Goal: Find contact information: Find contact information

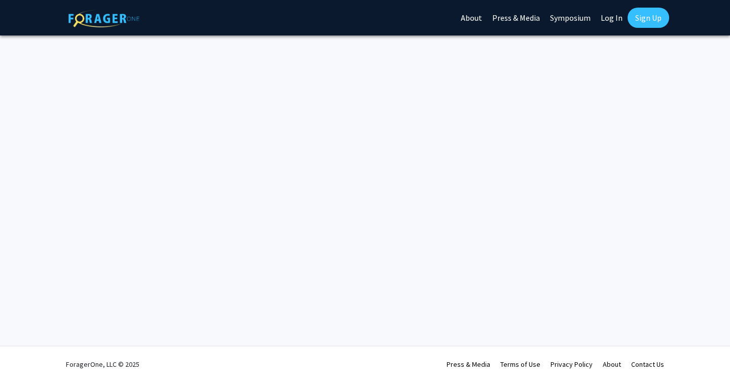
click at [608, 19] on link "Log In" at bounding box center [611, 17] width 32 height 35
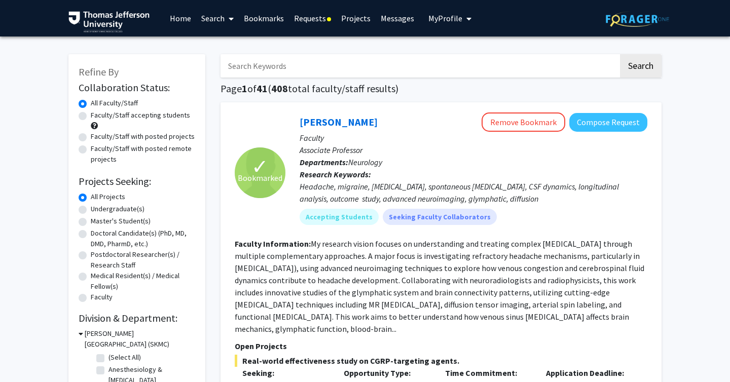
click at [91, 233] on label "Doctoral Candidate(s) (PhD, MD, DMD, PharmD, etc.)" at bounding box center [143, 238] width 104 height 21
click at [91, 233] on input "Doctoral Candidate(s) (PhD, MD, DMD, PharmD, etc.)" at bounding box center [94, 231] width 7 height 7
radio input "true"
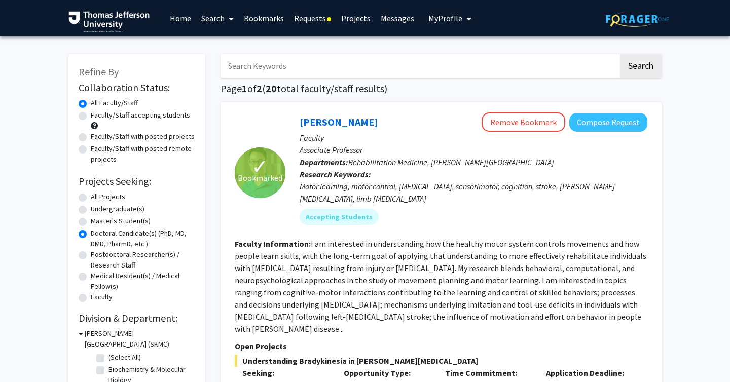
click at [91, 234] on label "Doctoral Candidate(s) (PhD, MD, DMD, PharmD, etc.)" at bounding box center [143, 238] width 104 height 21
click at [91, 234] on input "Doctoral Candidate(s) (PhD, MD, DMD, PharmD, etc.)" at bounding box center [94, 231] width 7 height 7
click at [91, 197] on label "All Projects" at bounding box center [108, 197] width 34 height 11
click at [91, 197] on input "All Projects" at bounding box center [94, 195] width 7 height 7
radio input "true"
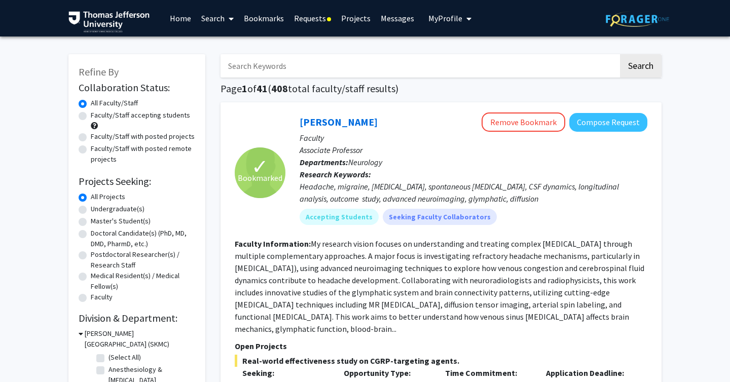
click at [91, 116] on label "Faculty/Staff accepting students" at bounding box center [140, 115] width 99 height 11
click at [91, 116] on input "Faculty/Staff accepting students" at bounding box center [94, 113] width 7 height 7
radio input "true"
click at [91, 234] on label "Doctoral Candidate(s) (PhD, MD, DMD, PharmD, etc.)" at bounding box center [143, 238] width 104 height 21
click at [91, 234] on input "Doctoral Candidate(s) (PhD, MD, DMD, PharmD, etc.)" at bounding box center [94, 231] width 7 height 7
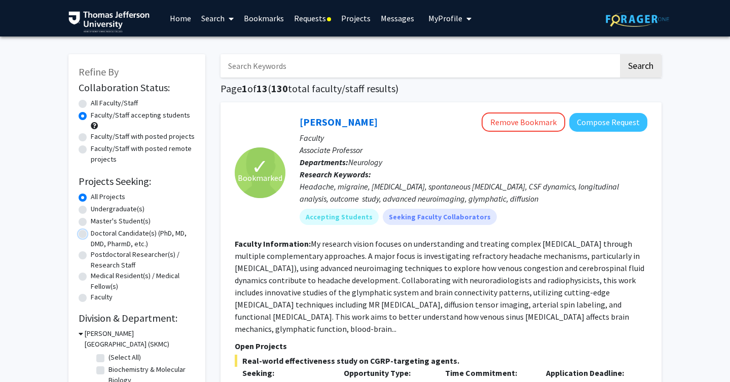
radio input "true"
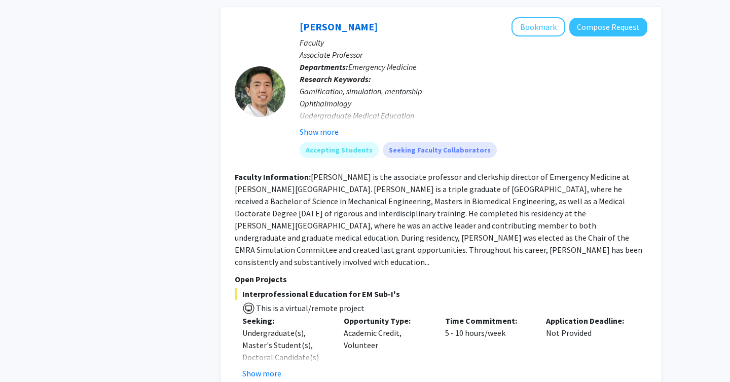
scroll to position [5189, 0]
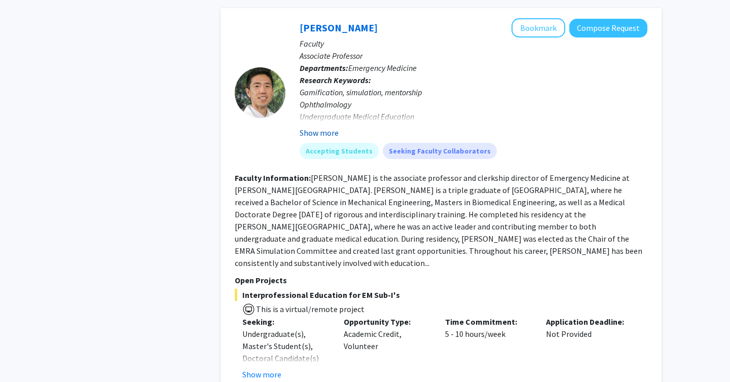
click at [305, 127] on button "Show more" at bounding box center [318, 133] width 39 height 12
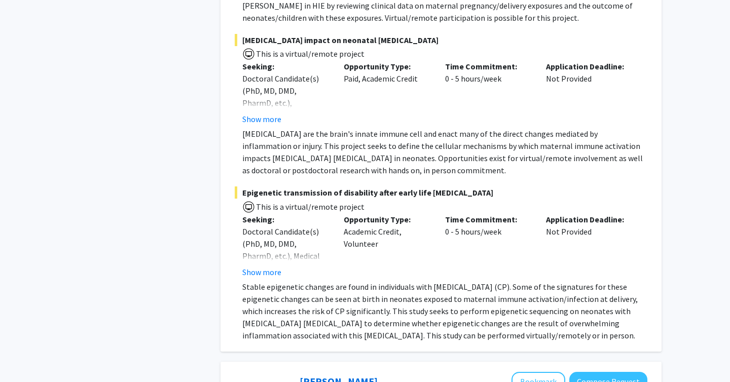
scroll to position [0, 0]
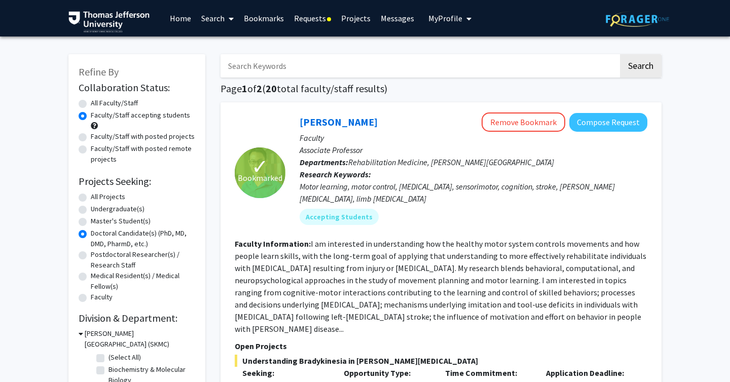
click at [316, 19] on link "Requests" at bounding box center [312, 18] width 47 height 35
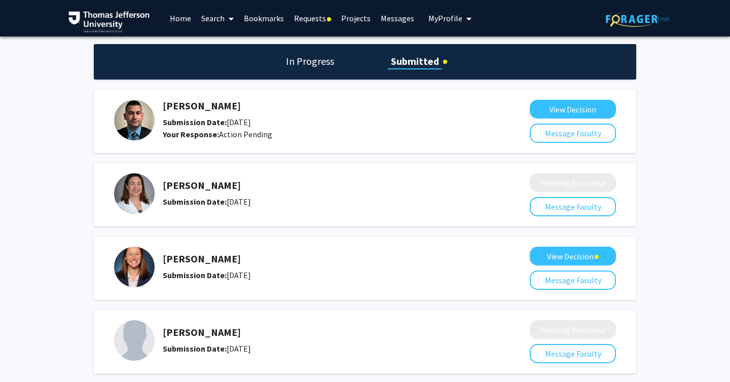
scroll to position [50, 0]
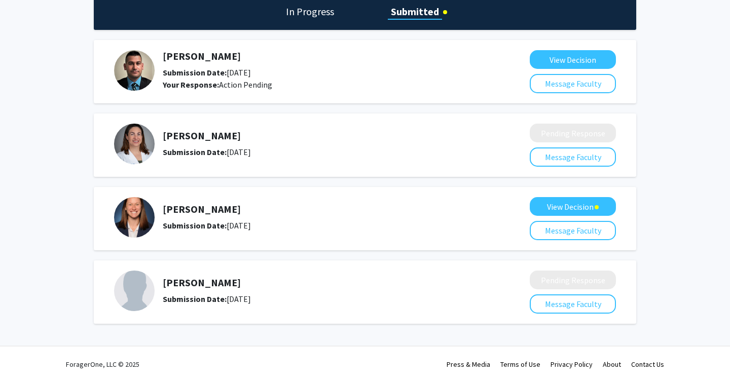
click at [177, 282] on h5 "[PERSON_NAME]" at bounding box center [319, 283] width 313 height 12
click at [182, 298] on b "Submission Date:" at bounding box center [195, 299] width 64 height 10
click at [579, 310] on button "Message Faculty" at bounding box center [573, 303] width 86 height 19
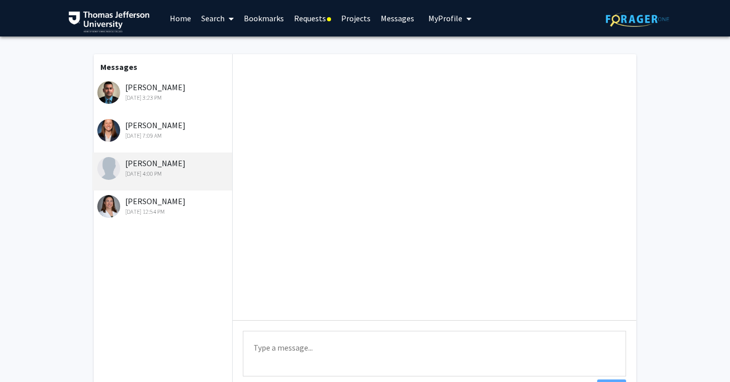
scroll to position [293, 0]
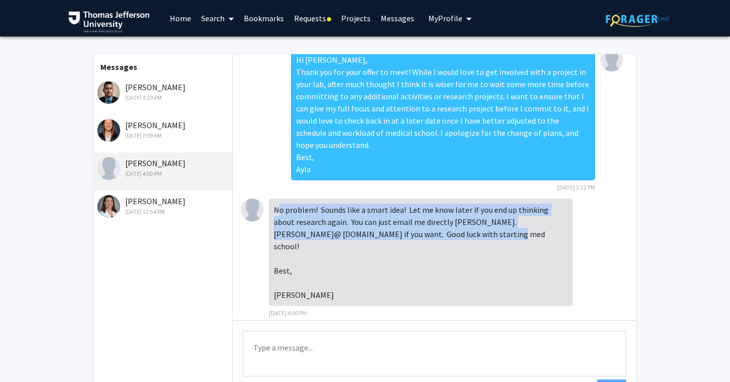
drag, startPoint x: 426, startPoint y: 236, endPoint x: 276, endPoint y: 215, distance: 150.9
click at [276, 215] on div "No problem! Sounds like a smart idea! Let me know later if you end up thinking …" at bounding box center [421, 252] width 304 height 107
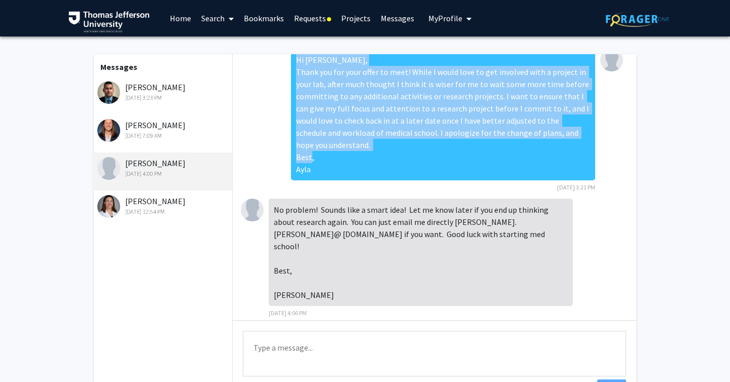
drag, startPoint x: 289, startPoint y: 65, endPoint x: 377, endPoint y: 152, distance: 122.9
click at [377, 152] on div "Hi [PERSON_NAME], Thank you for your offer to meet! While I would love to get i…" at bounding box center [434, 124] width 387 height 150
click at [377, 152] on div "Hi [PERSON_NAME], Thank you for your offer to meet! While I would love to get i…" at bounding box center [443, 115] width 304 height 132
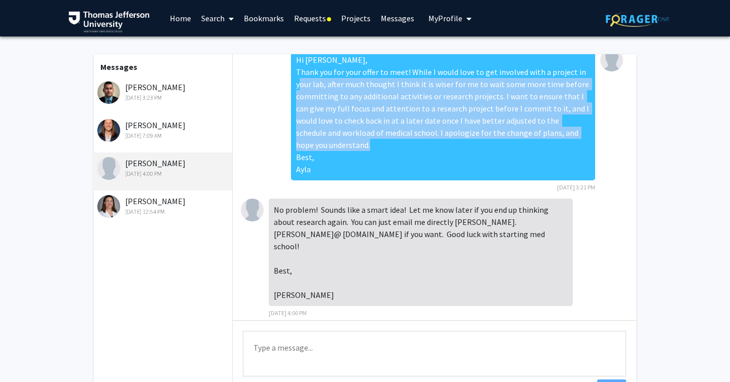
drag, startPoint x: 356, startPoint y: 141, endPoint x: 305, endPoint y: 82, distance: 77.9
click at [305, 82] on div "Hi [PERSON_NAME], Thank you for your offer to meet! While I would love to get i…" at bounding box center [443, 115] width 304 height 132
drag, startPoint x: 294, startPoint y: 81, endPoint x: 360, endPoint y: 149, distance: 95.3
click at [360, 149] on div "Hi [PERSON_NAME], Thank you for your offer to meet! While I would love to get i…" at bounding box center [443, 115] width 304 height 132
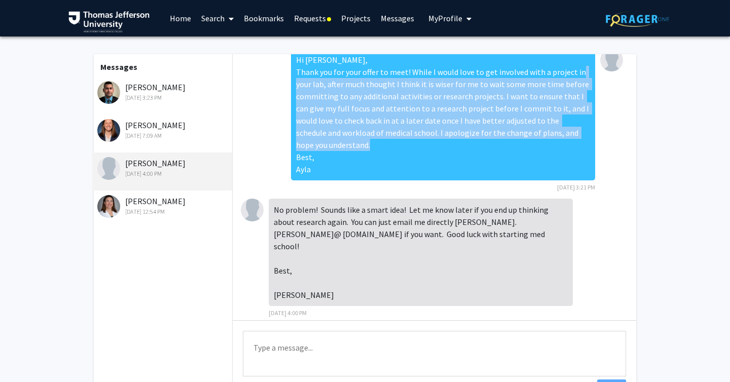
click at [360, 149] on div "Hi [PERSON_NAME], Thank you for your offer to meet! While I would love to get i…" at bounding box center [443, 115] width 304 height 132
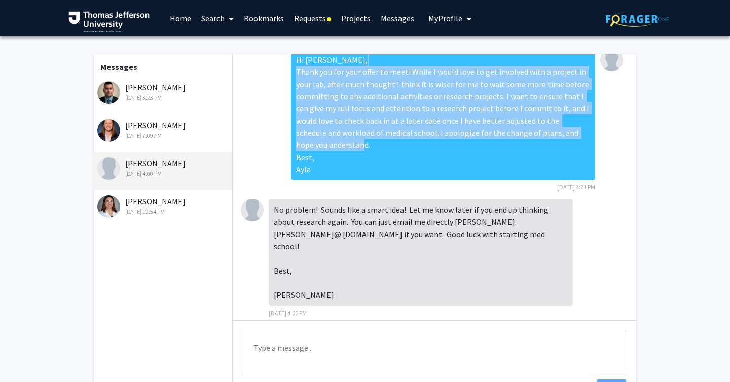
drag, startPoint x: 335, startPoint y: 143, endPoint x: 297, endPoint y: 69, distance: 82.9
click at [297, 69] on div "Hi [PERSON_NAME], Thank you for your offer to meet! While I would love to get i…" at bounding box center [443, 115] width 304 height 132
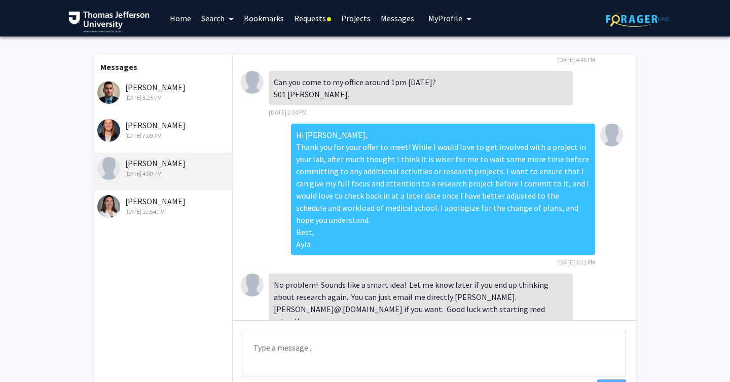
scroll to position [215, 0]
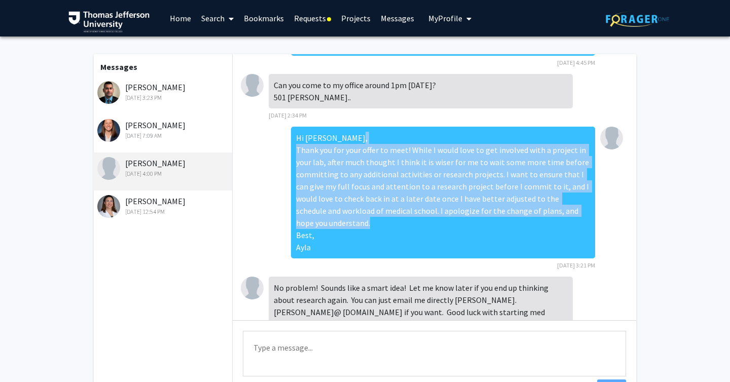
drag, startPoint x: 455, startPoint y: 143, endPoint x: 462, endPoint y: 220, distance: 77.3
click at [462, 220] on div "Hi [PERSON_NAME], Thank you for your offer to meet! While I would love to get i…" at bounding box center [443, 193] width 304 height 132
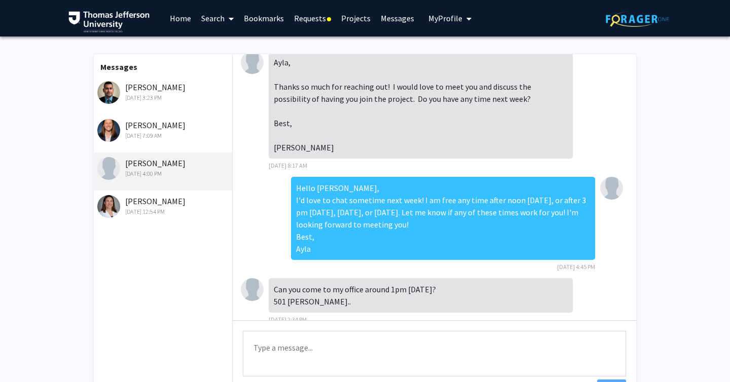
scroll to position [293, 0]
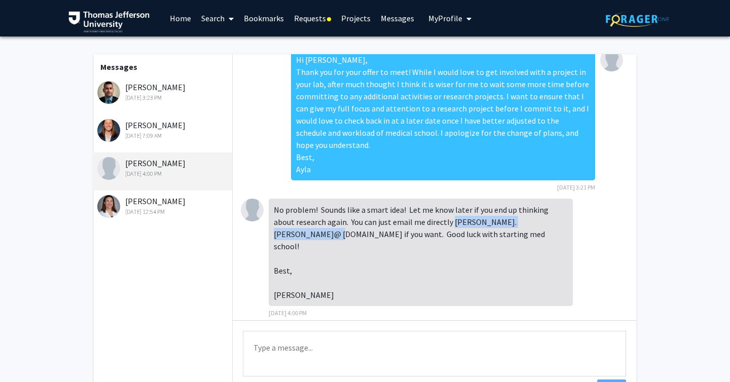
drag, startPoint x: 431, startPoint y: 223, endPoint x: 539, endPoint y: 217, distance: 108.1
click at [539, 217] on div "No problem! Sounds like a smart idea! Let me know later if you end up thinking …" at bounding box center [421, 252] width 304 height 107
copy div "[PERSON_NAME].[PERSON_NAME]@ [PERSON_NAME][DOMAIN_NAME]"
